Goal: Information Seeking & Learning: Learn about a topic

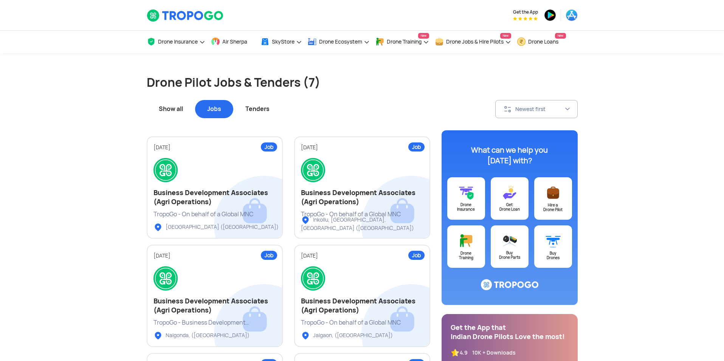
click at [217, 110] on div "Jobs" at bounding box center [214, 109] width 38 height 18
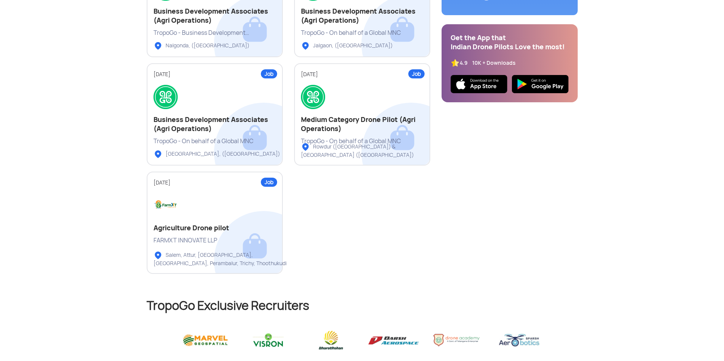
scroll to position [303, 0]
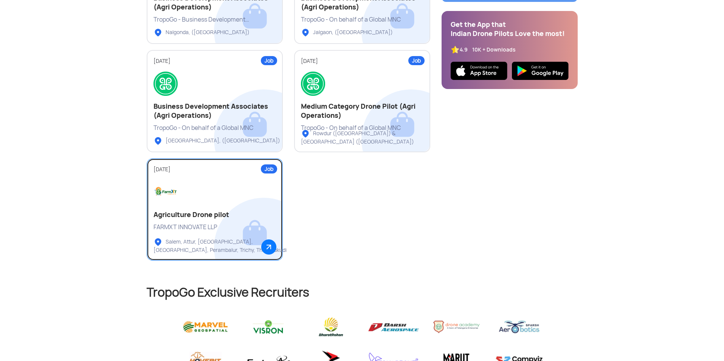
click at [272, 203] on div at bounding box center [215, 192] width 123 height 24
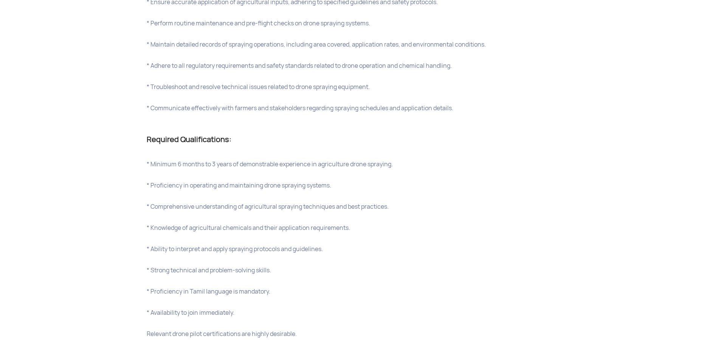
scroll to position [492, 0]
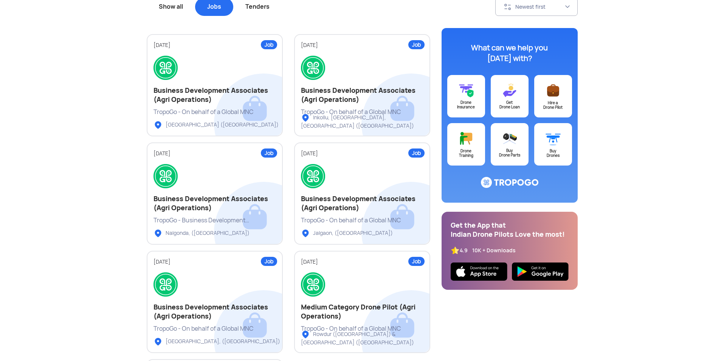
scroll to position [101, 0]
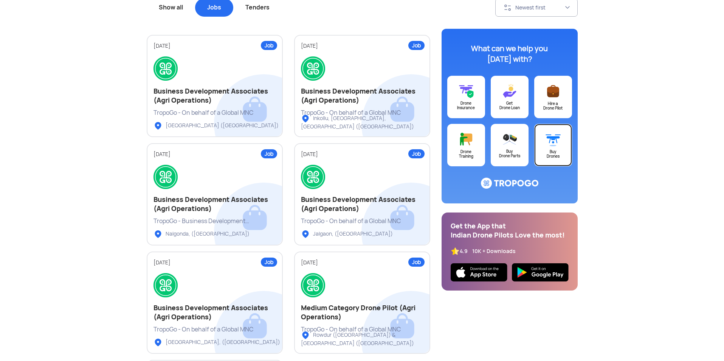
click at [552, 138] on img at bounding box center [553, 139] width 15 height 16
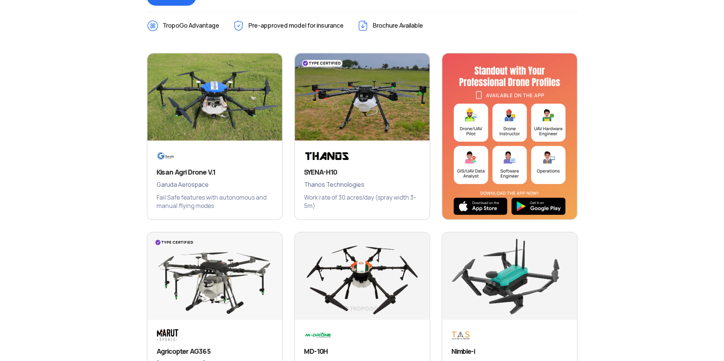
scroll to position [593, 0]
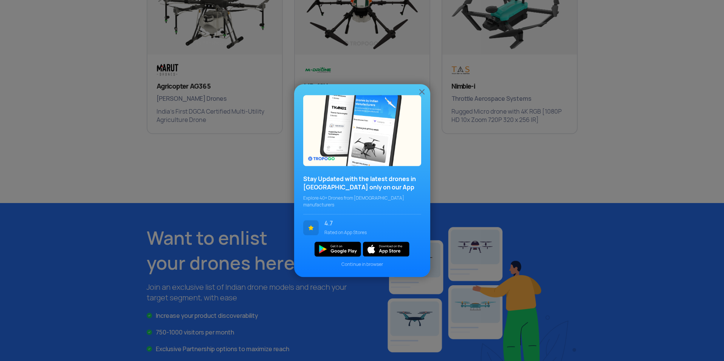
click at [598, 146] on div "Stay Updated with the latest drones in India only on our App Explore 40+ Drones…" at bounding box center [362, 180] width 724 height 361
click at [423, 95] on img at bounding box center [422, 91] width 9 height 9
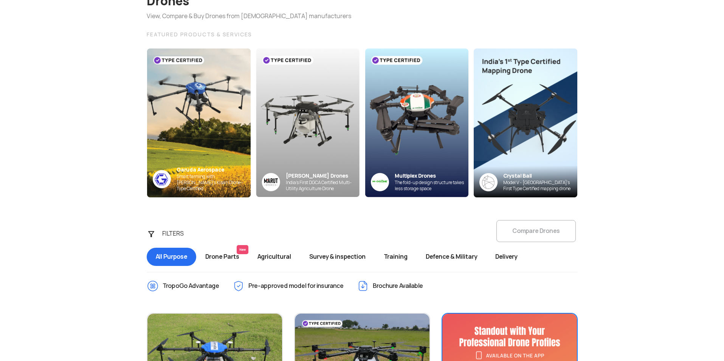
scroll to position [0, 0]
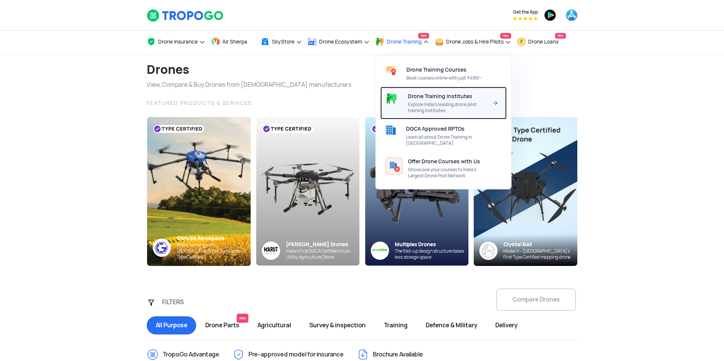
click at [474, 96] on div "Drone Training Institutes Explore India’s leading drone pilot training institut…" at bounding box center [449, 103] width 83 height 33
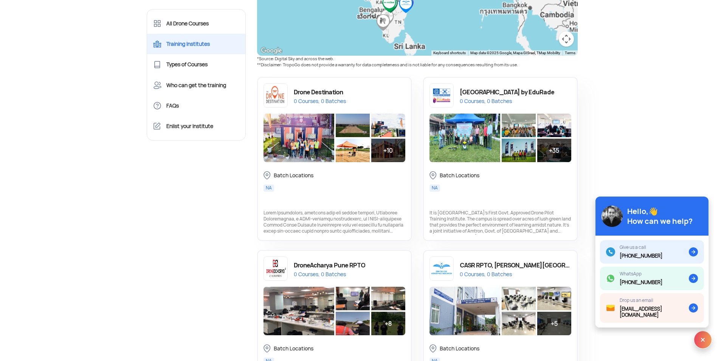
scroll to position [303, 0]
